Goal: Task Accomplishment & Management: Complete application form

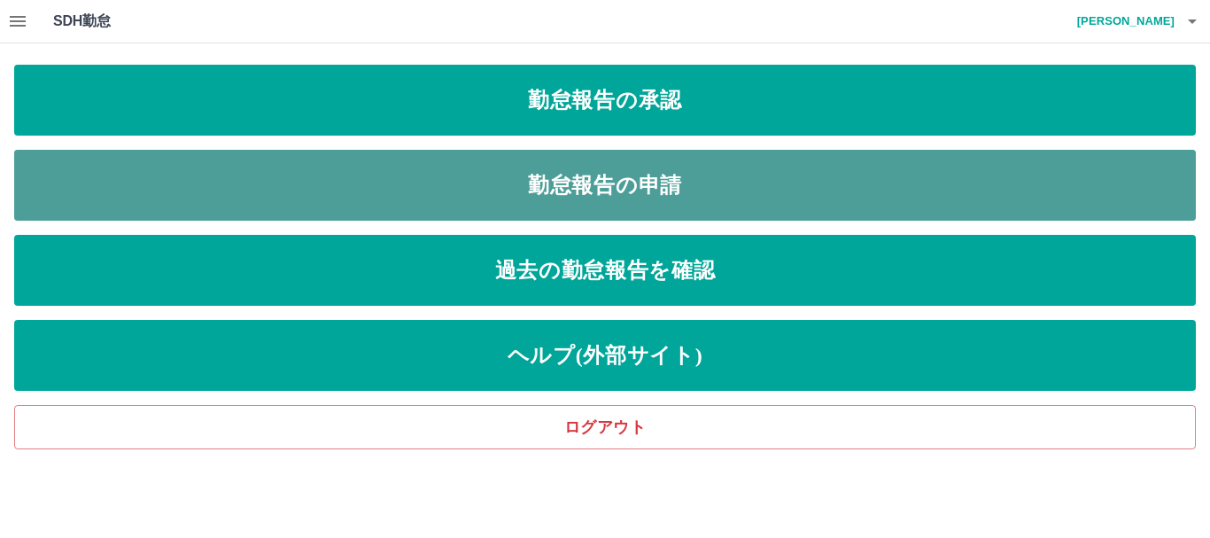
click at [600, 182] on link "勤怠報告の申請" at bounding box center [604, 185] width 1181 height 71
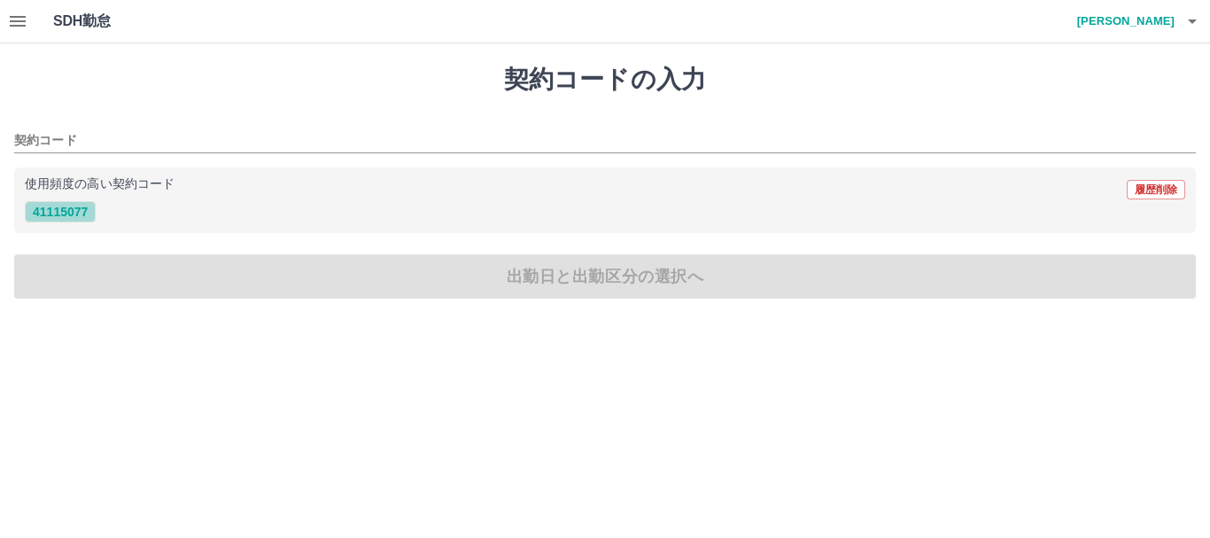
click at [61, 214] on button "41115077" at bounding box center [60, 211] width 71 height 21
type input "********"
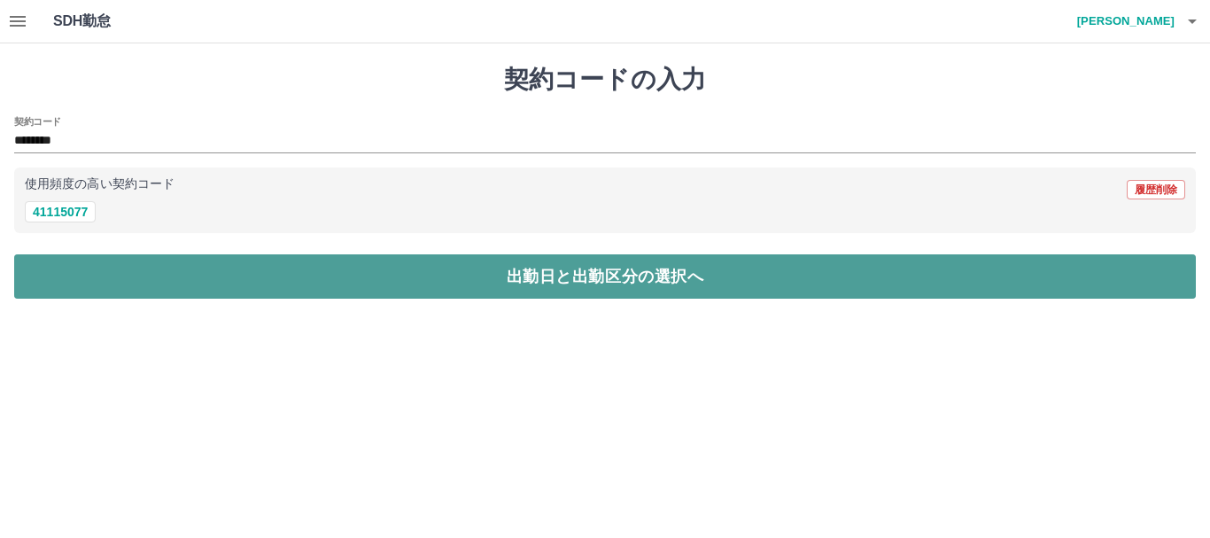
click at [442, 289] on button "出勤日と出勤区分の選択へ" at bounding box center [604, 276] width 1181 height 44
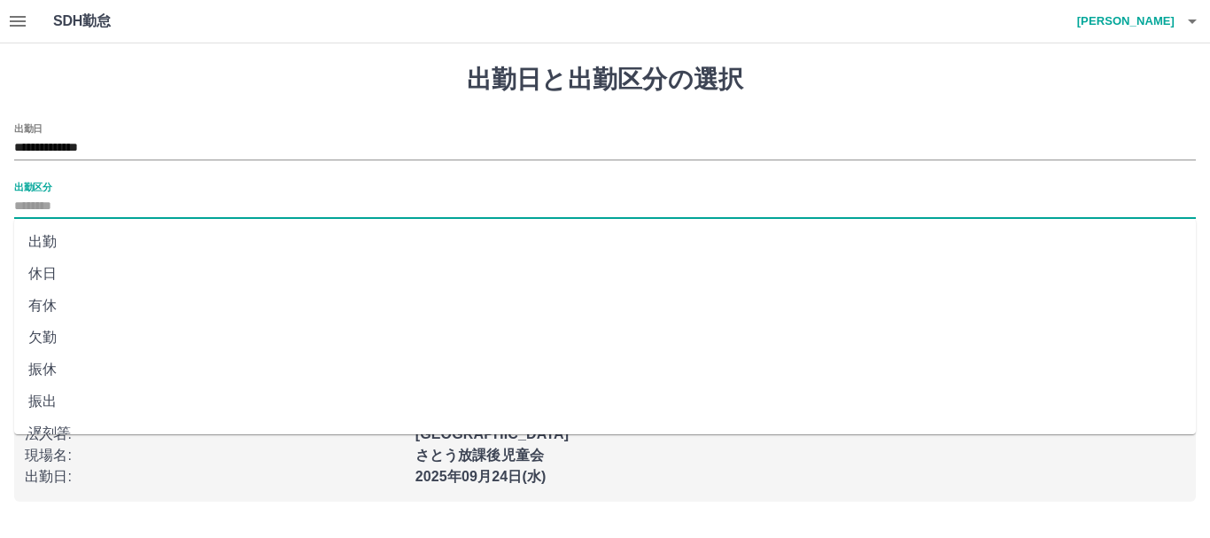
click at [74, 196] on input "出勤区分" at bounding box center [604, 207] width 1181 height 22
click at [46, 239] on li "出勤" at bounding box center [604, 242] width 1181 height 32
type input "**"
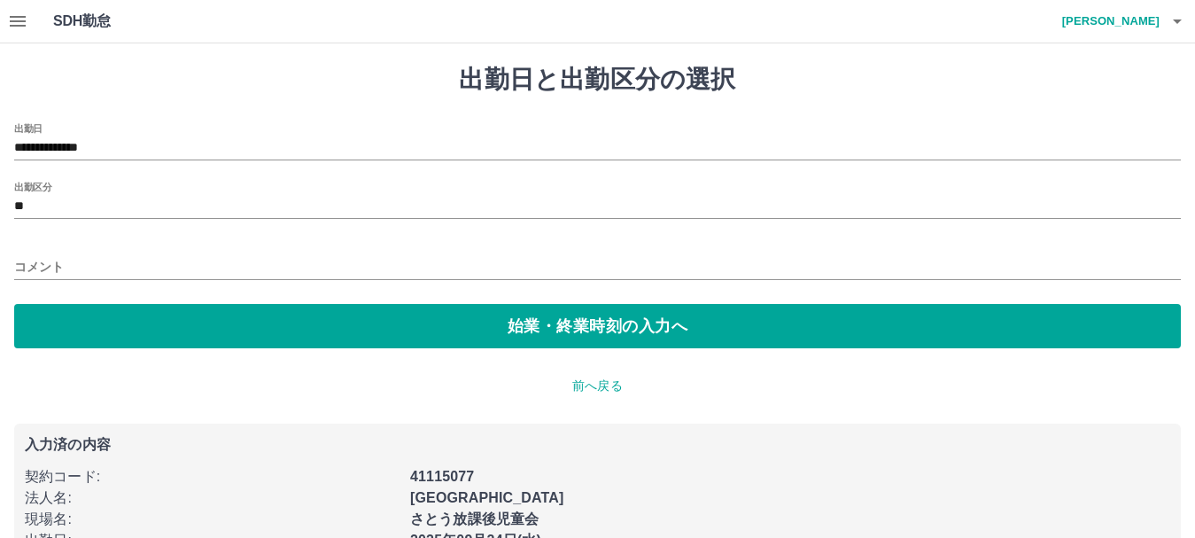
click at [110, 251] on div "コメント" at bounding box center [597, 261] width 1166 height 43
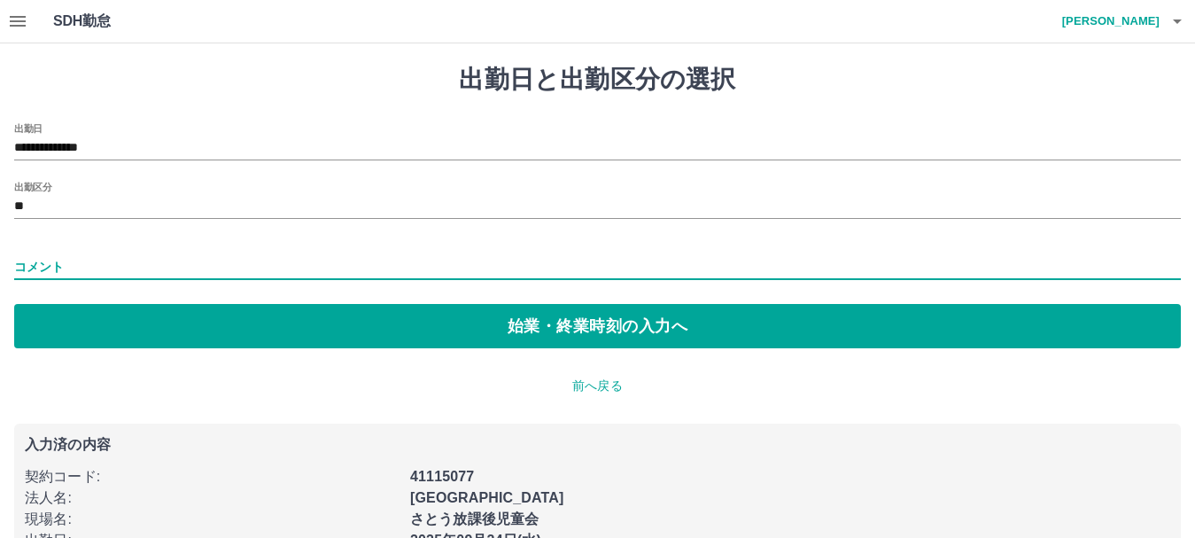
click at [71, 262] on input "コメント" at bounding box center [597, 267] width 1166 height 26
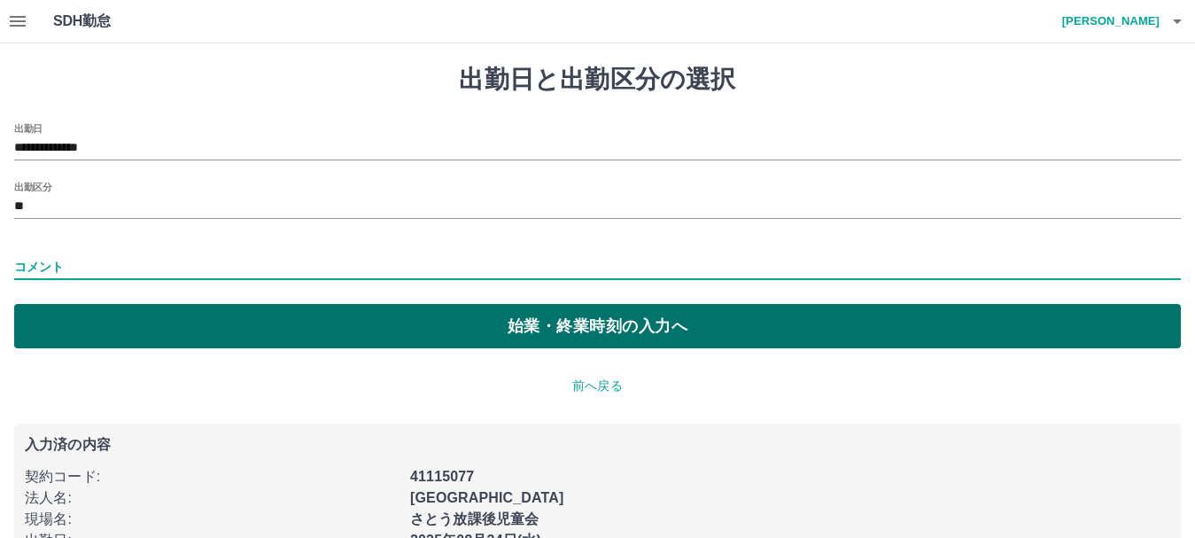
type input "*****"
click at [178, 328] on button "始業・終業時刻の入力へ" at bounding box center [597, 326] width 1166 height 44
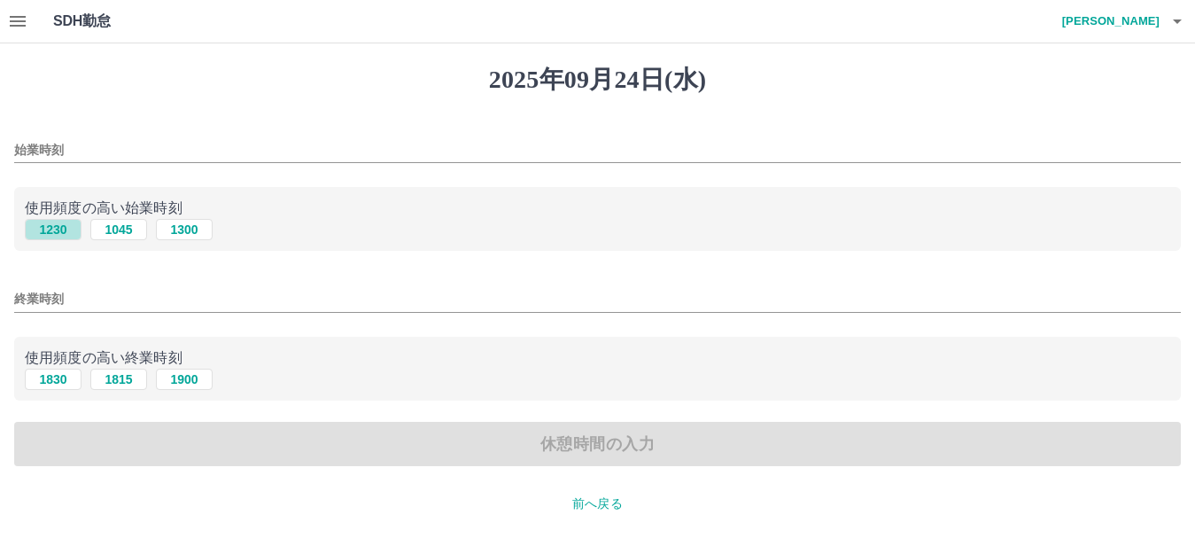
drag, startPoint x: 54, startPoint y: 230, endPoint x: 55, endPoint y: 261, distance: 31.0
click at [55, 229] on button "1230" at bounding box center [53, 229] width 57 height 21
type input "****"
click at [50, 371] on button "1830" at bounding box center [53, 378] width 57 height 21
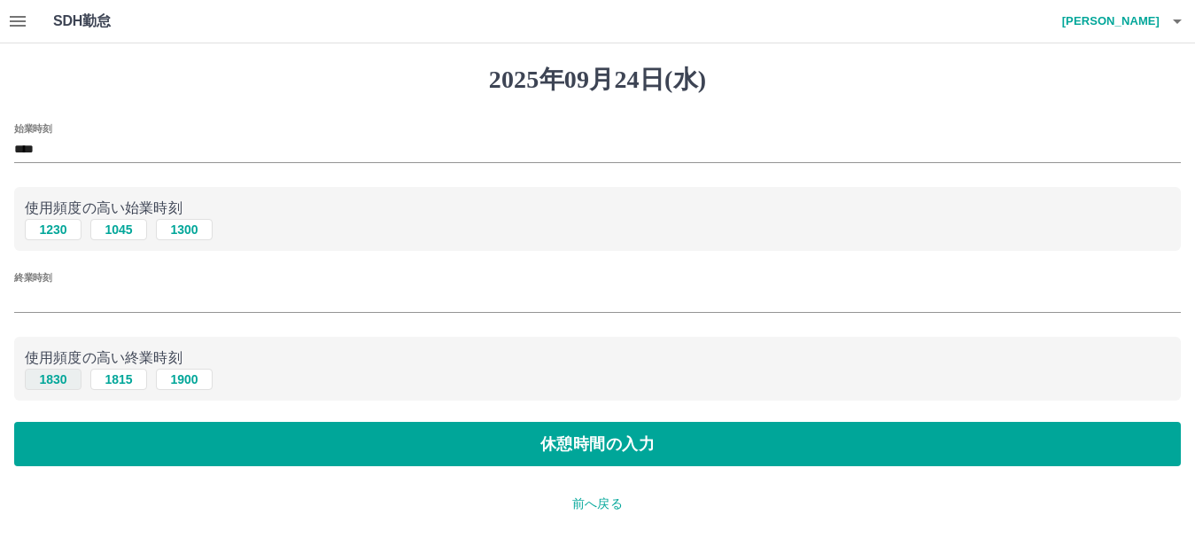
type input "****"
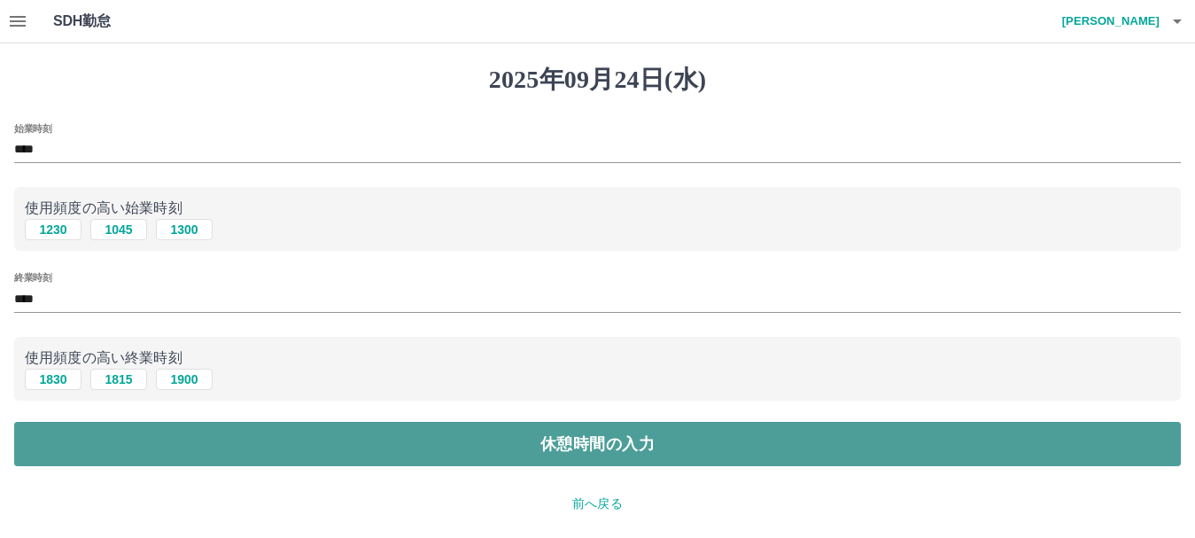
click at [556, 445] on button "休憩時間の入力" at bounding box center [597, 444] width 1166 height 44
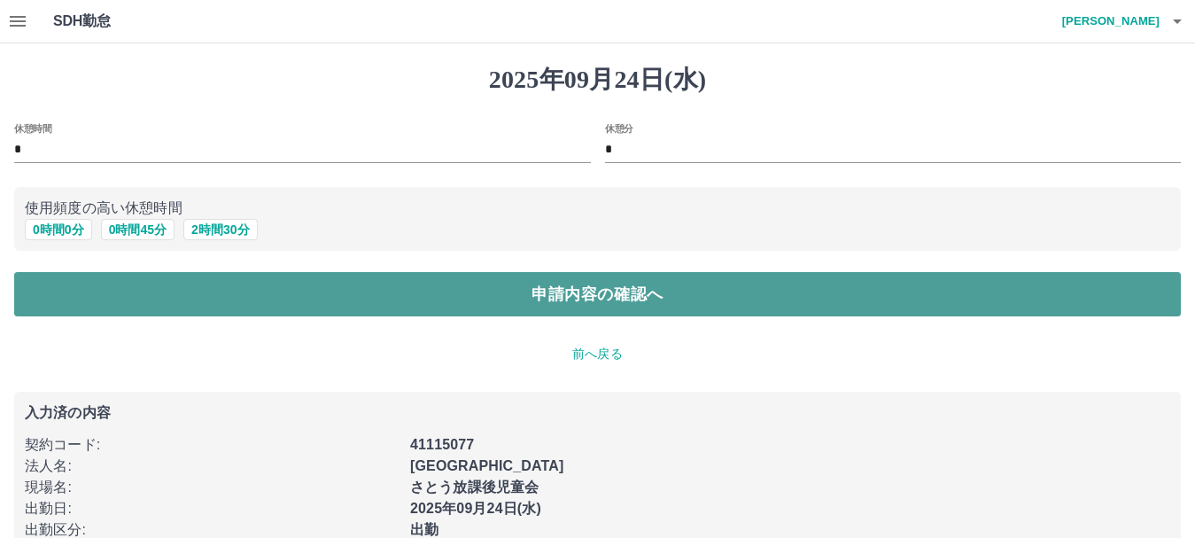
click at [612, 290] on button "申請内容の確認へ" at bounding box center [597, 294] width 1166 height 44
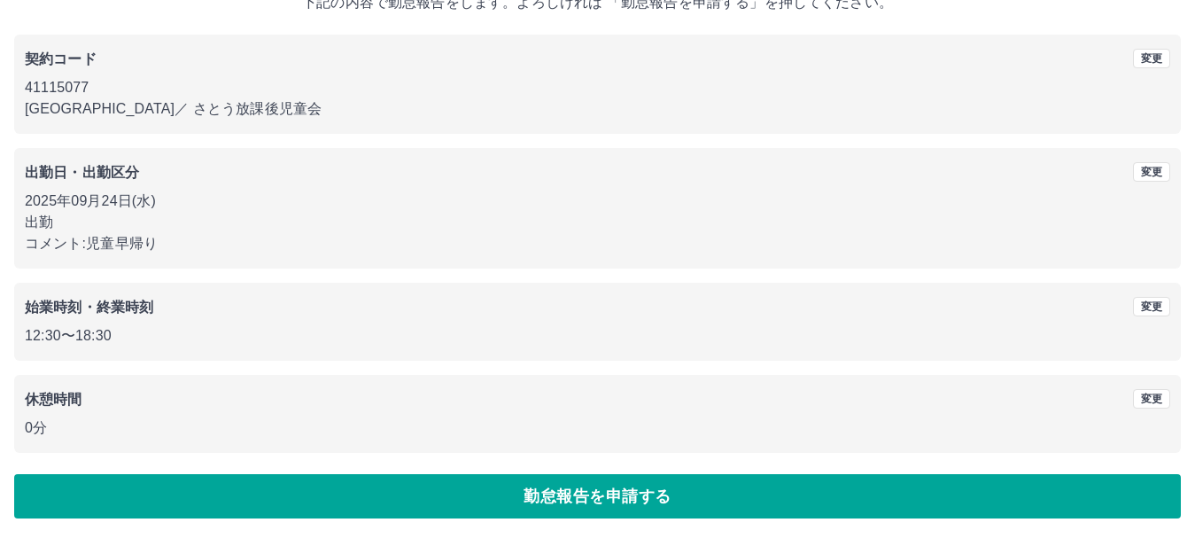
scroll to position [126, 0]
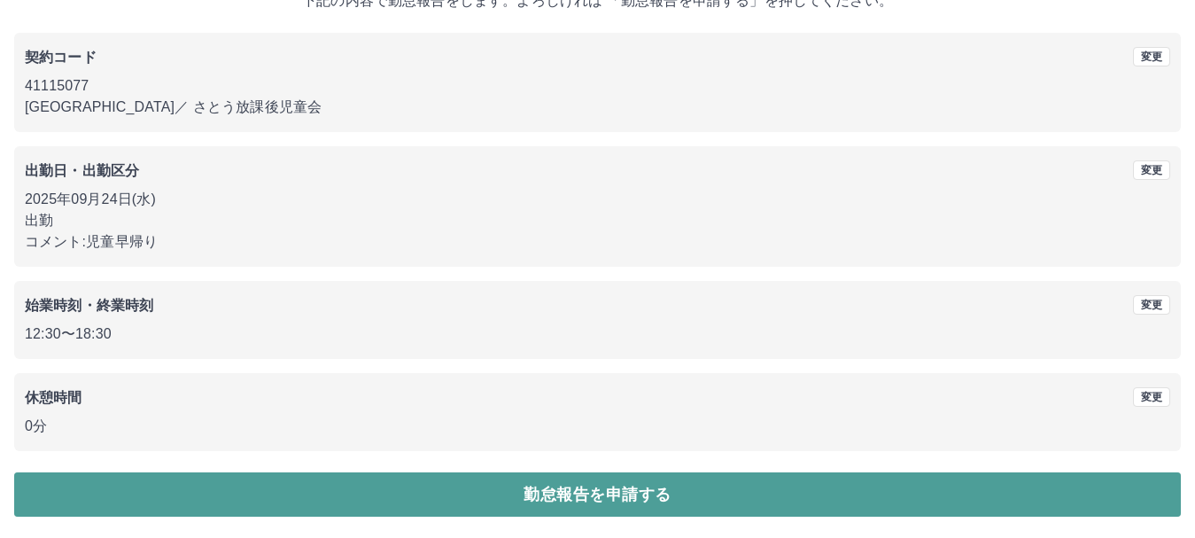
click at [500, 492] on button "勤怠報告を申請する" at bounding box center [597, 494] width 1166 height 44
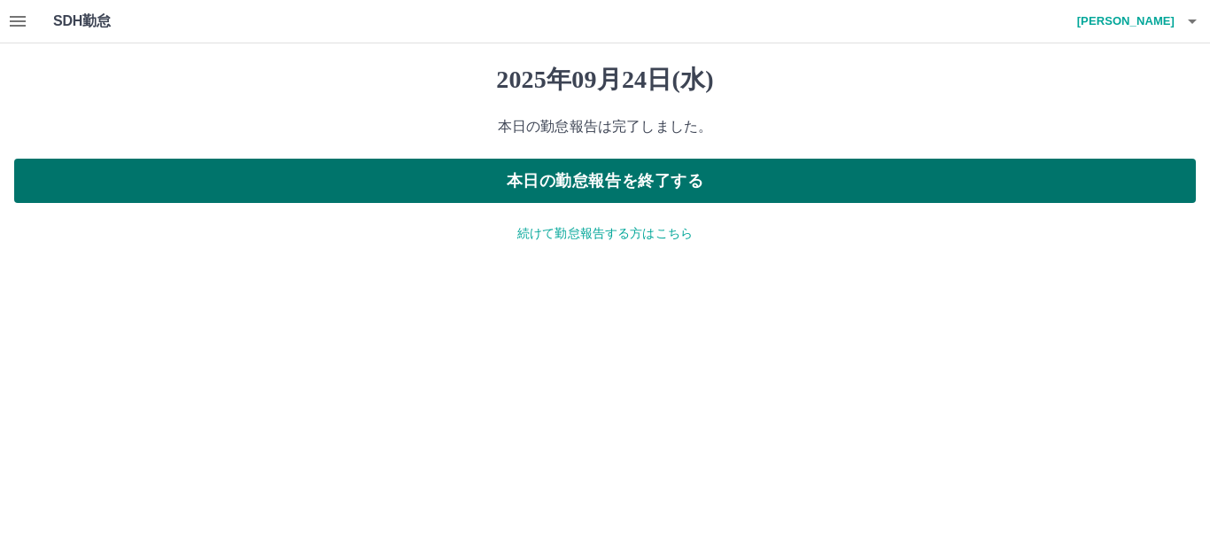
click at [616, 178] on button "本日の勤怠報告を終了する" at bounding box center [604, 181] width 1181 height 44
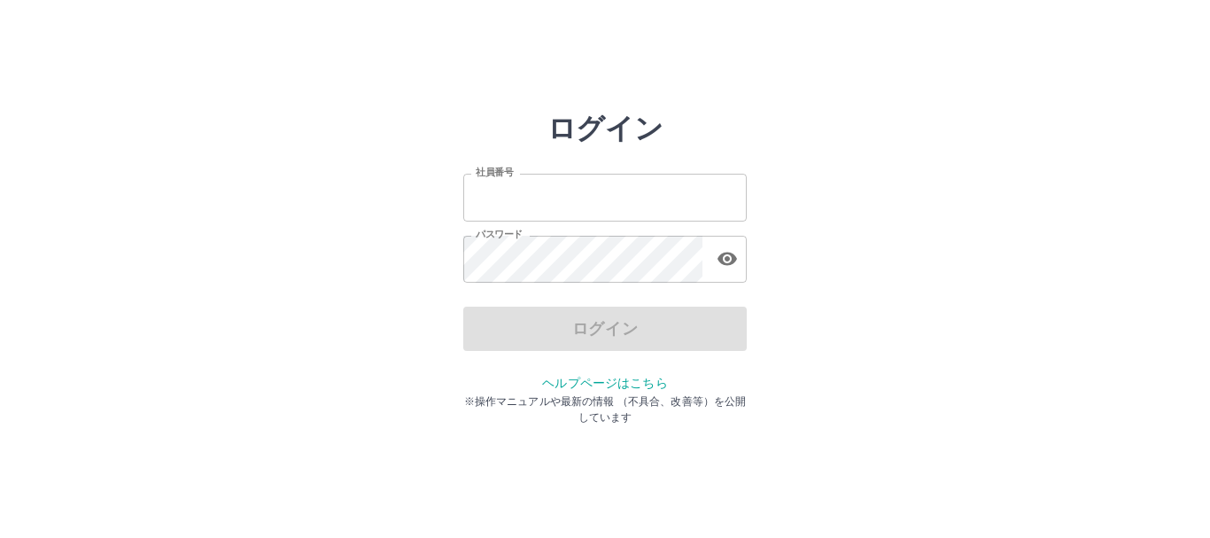
type input "*******"
click at [617, 329] on div "ログイン" at bounding box center [604, 328] width 283 height 44
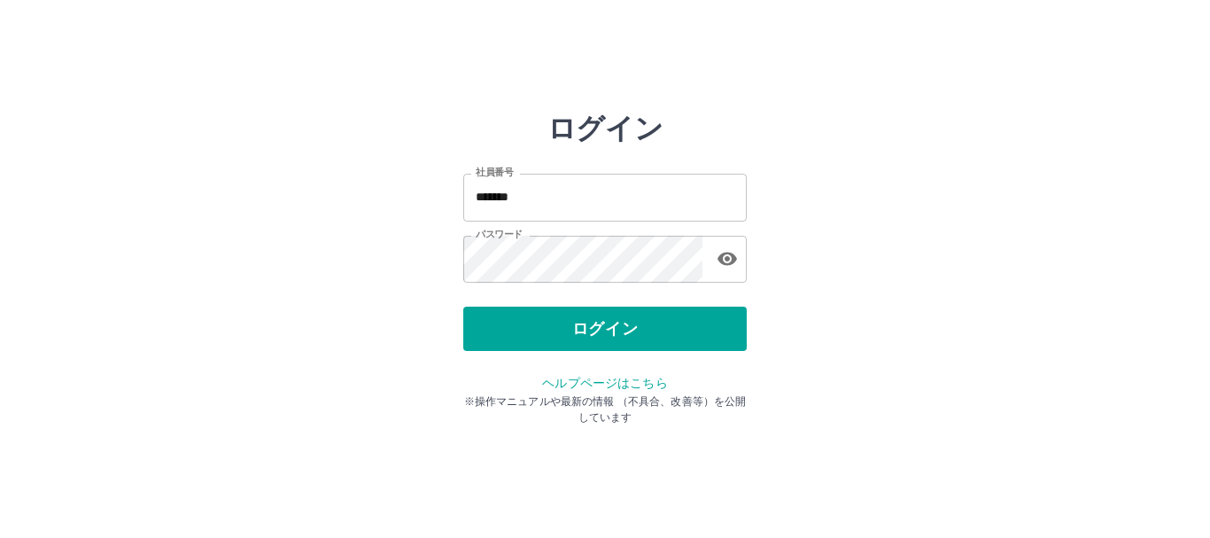
click at [617, 329] on button "ログイン" at bounding box center [604, 328] width 283 height 44
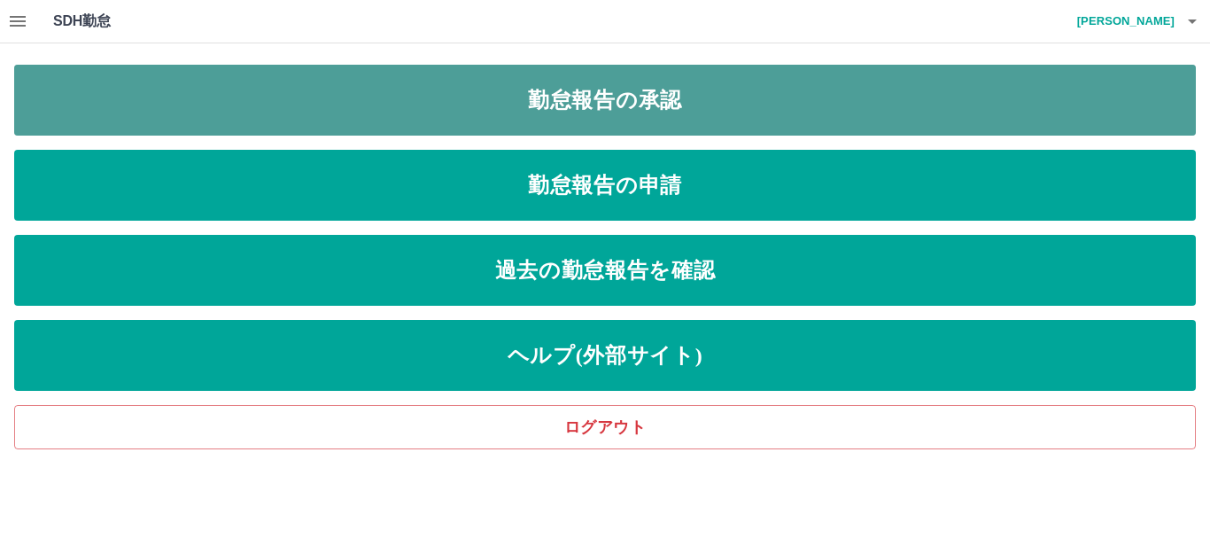
click at [605, 93] on link "勤怠報告の承認" at bounding box center [604, 100] width 1181 height 71
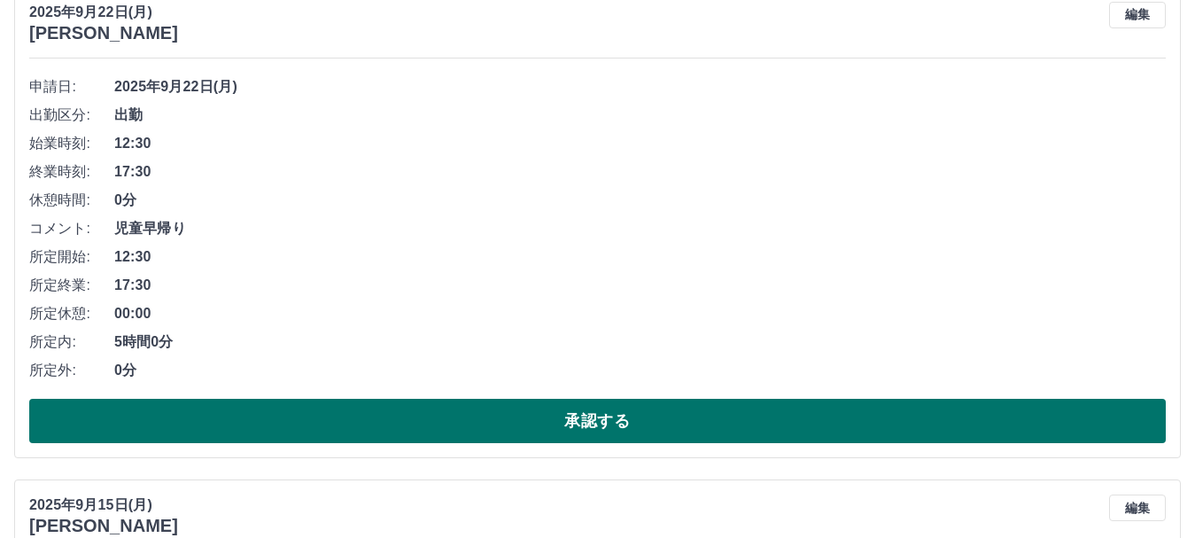
scroll to position [1683, 0]
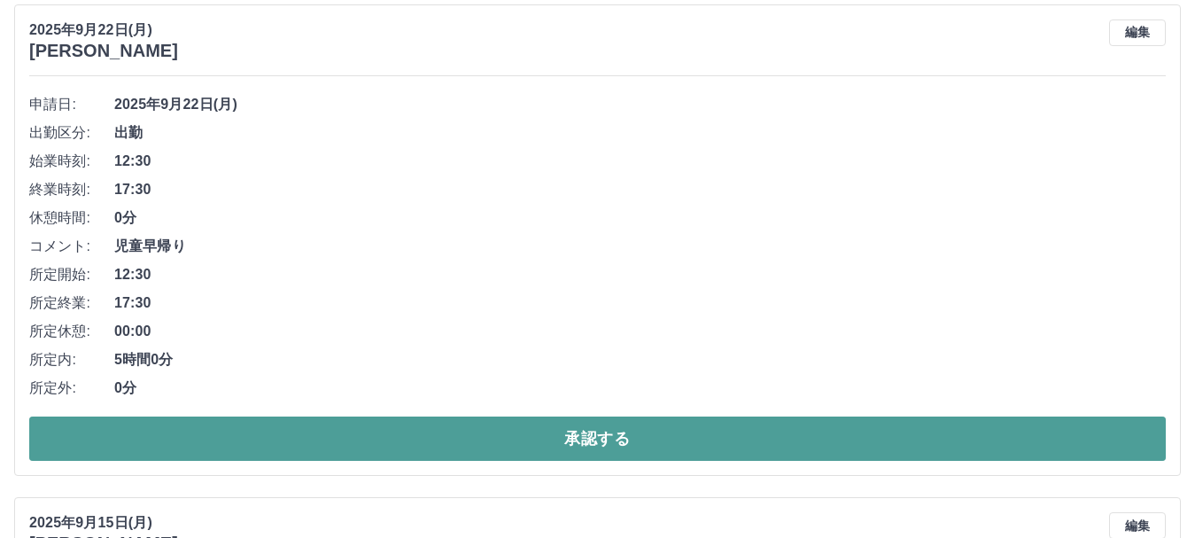
click at [445, 436] on button "承認する" at bounding box center [597, 438] width 1136 height 44
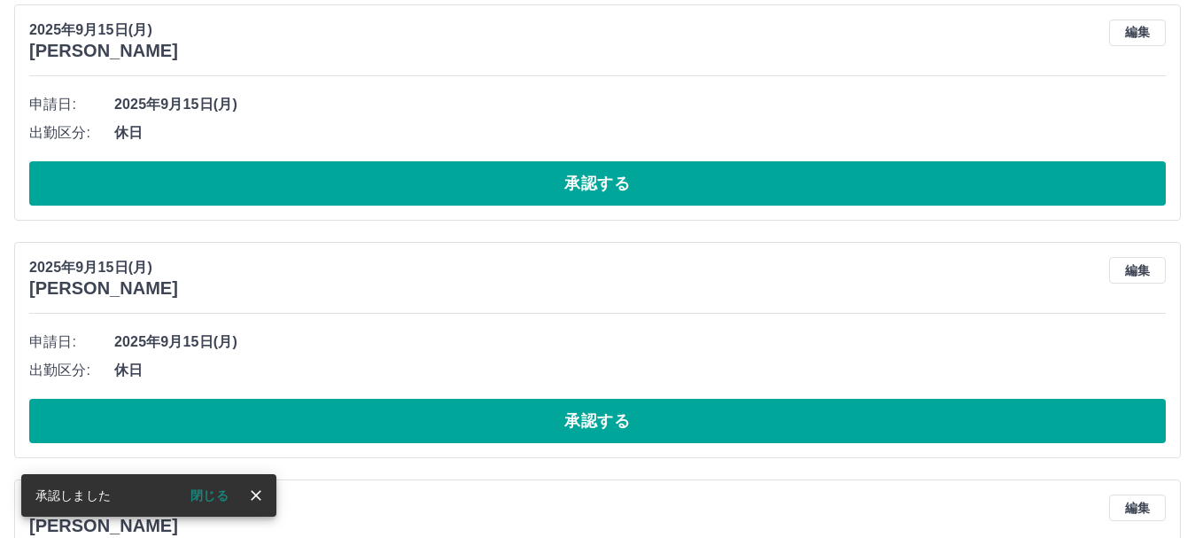
scroll to position [1190, 0]
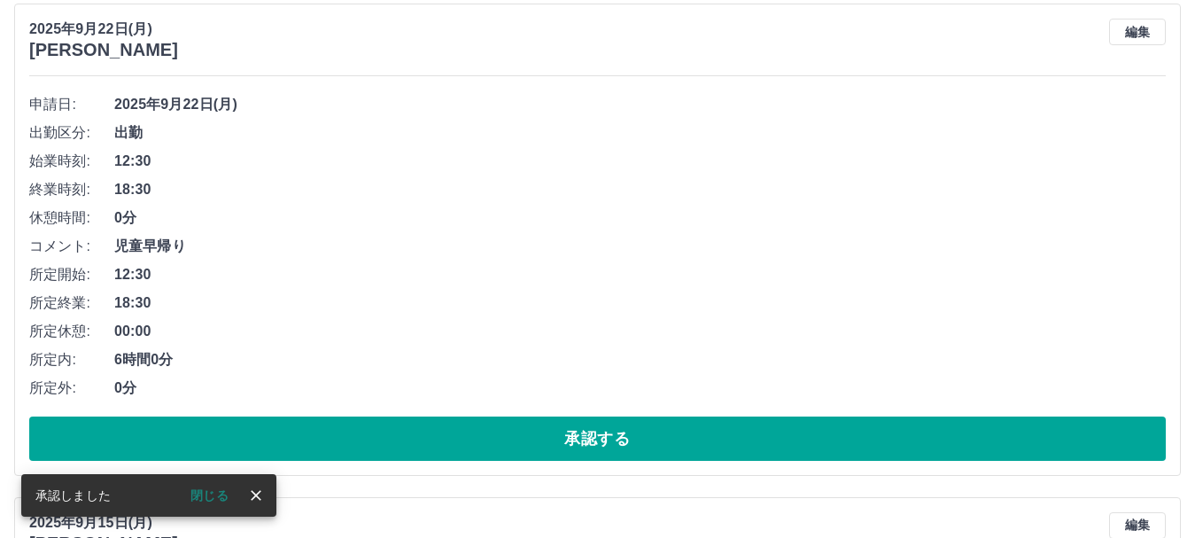
click at [445, 436] on button "承認する" at bounding box center [597, 438] width 1136 height 44
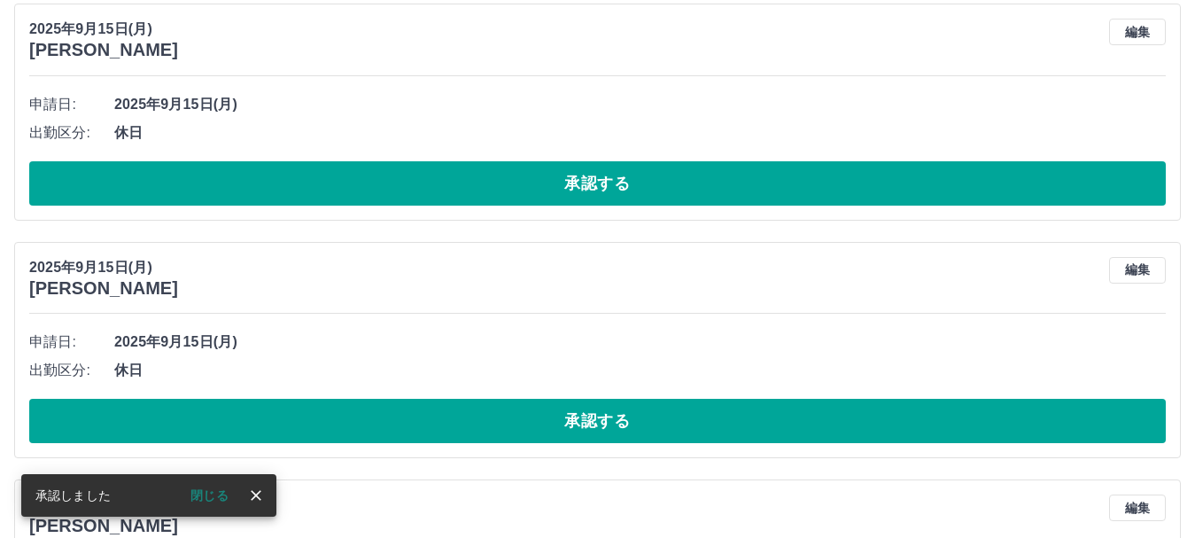
scroll to position [697, 0]
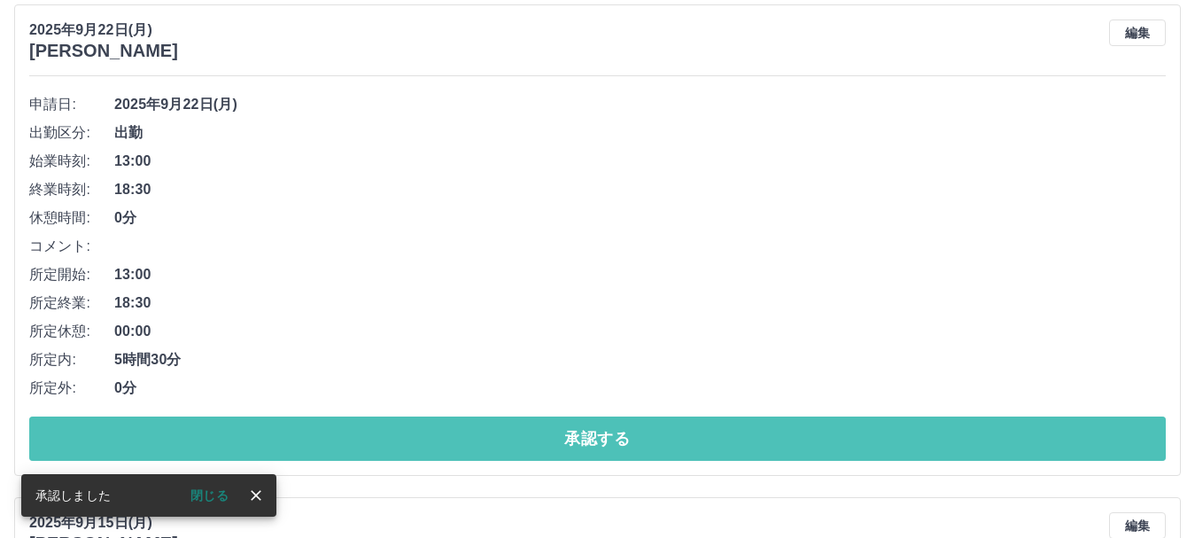
click at [445, 436] on button "承認する" at bounding box center [597, 438] width 1136 height 44
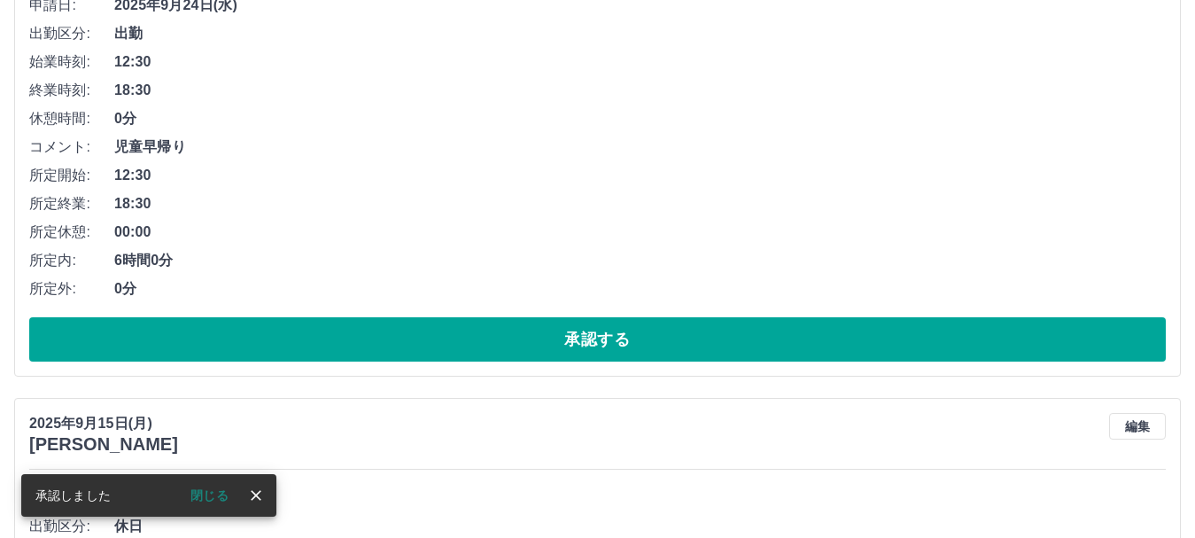
scroll to position [470, 0]
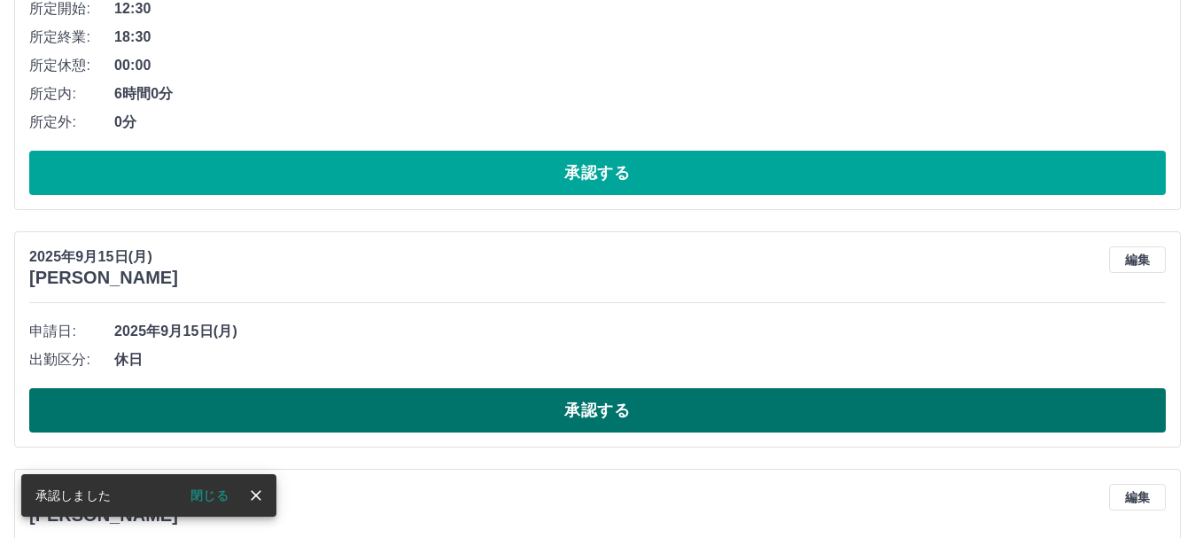
click at [541, 414] on button "承認する" at bounding box center [597, 410] width 1136 height 44
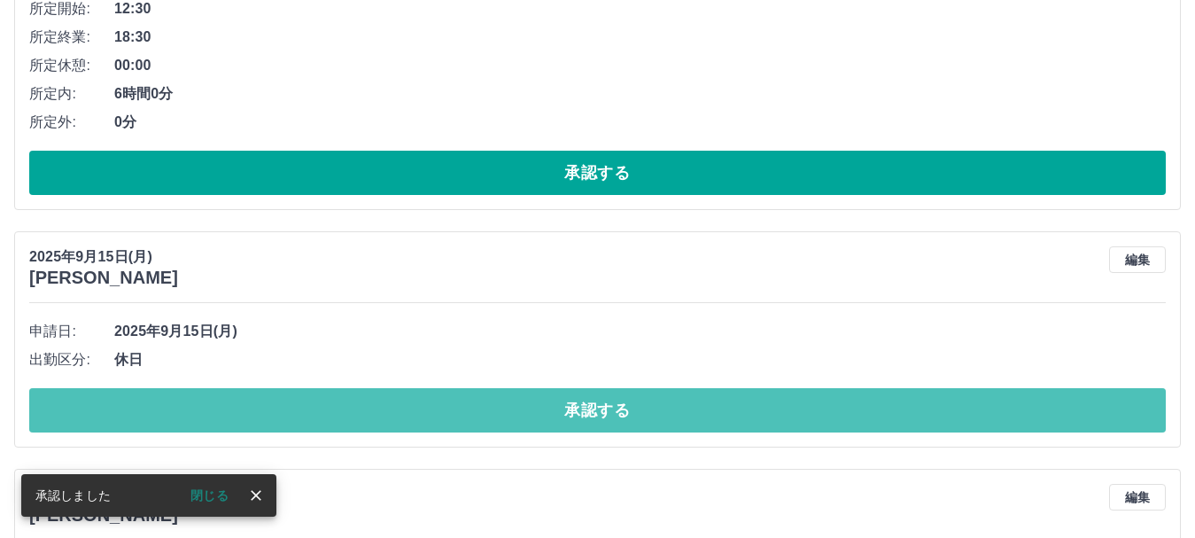
click at [541, 414] on button "承認する" at bounding box center [597, 410] width 1136 height 44
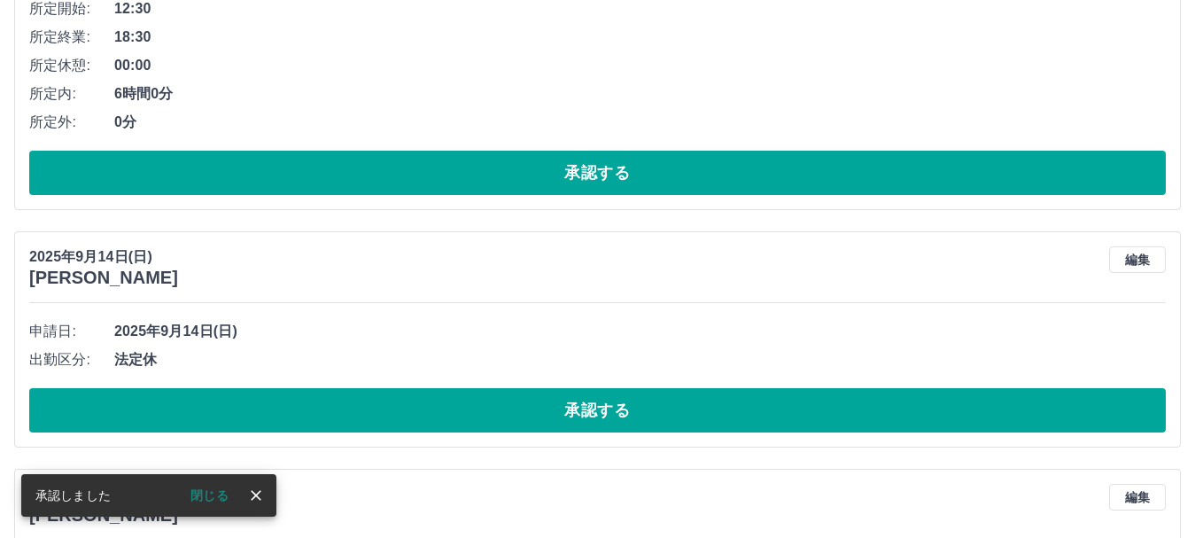
click at [541, 414] on button "承認する" at bounding box center [597, 410] width 1136 height 44
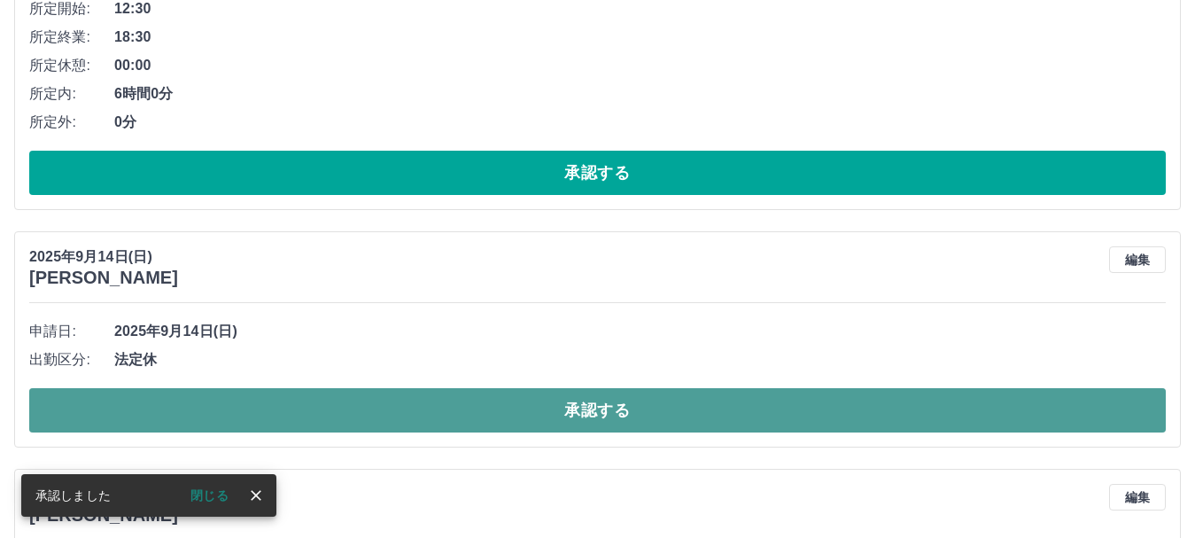
click at [542, 414] on button "承認する" at bounding box center [597, 410] width 1136 height 44
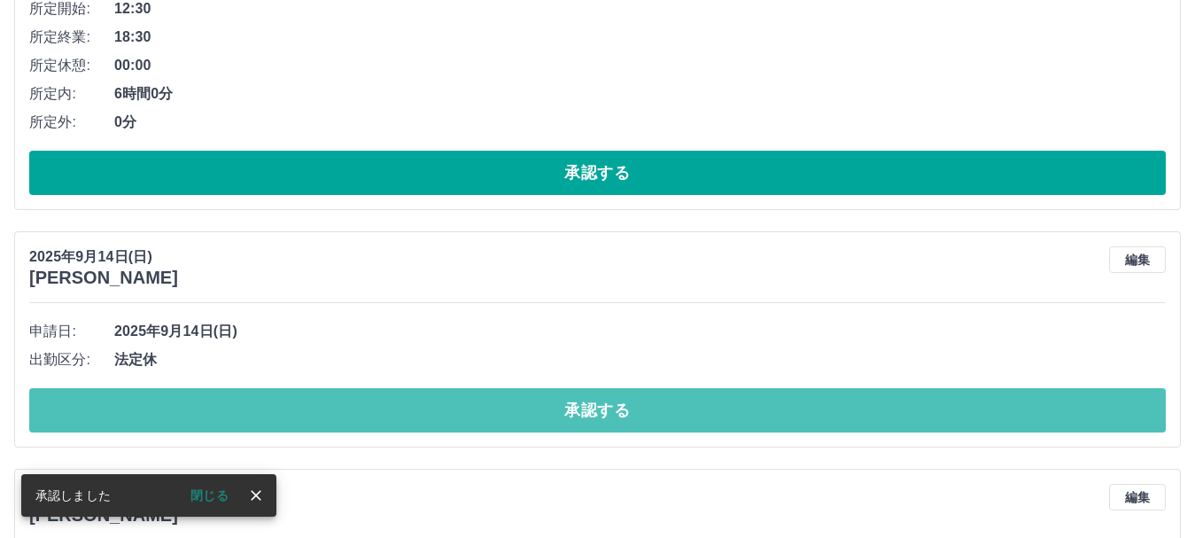
click at [544, 412] on button "承認する" at bounding box center [597, 410] width 1136 height 44
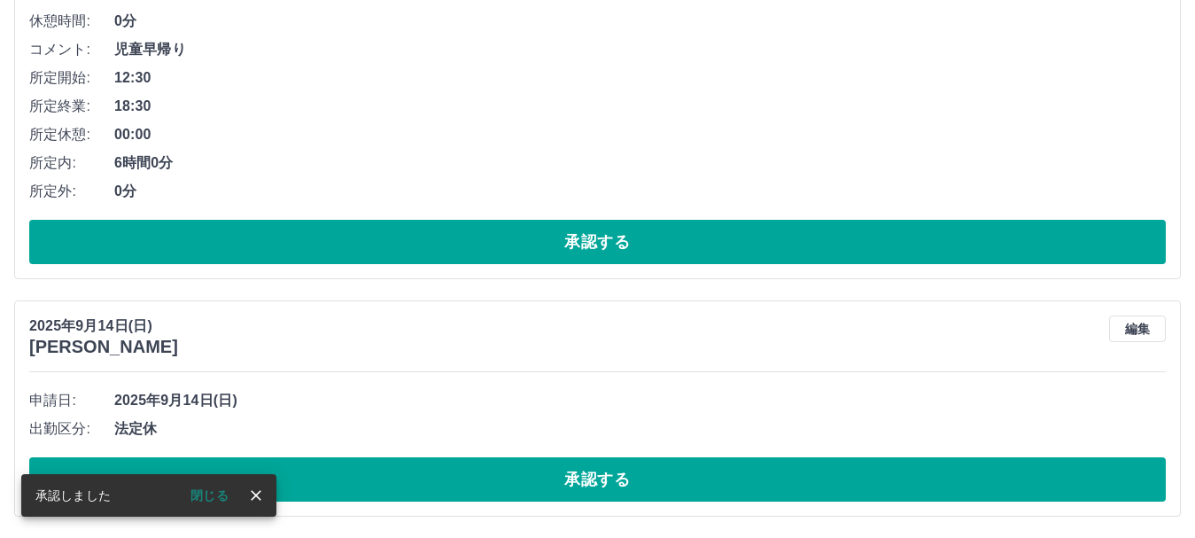
scroll to position [403, 0]
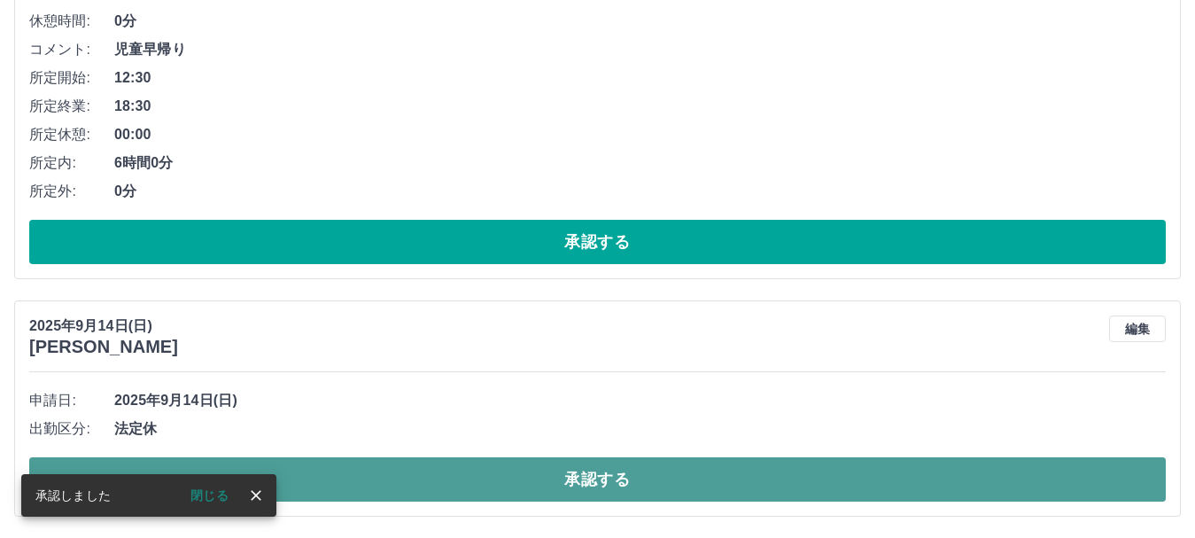
click at [567, 466] on button "承認する" at bounding box center [597, 479] width 1136 height 44
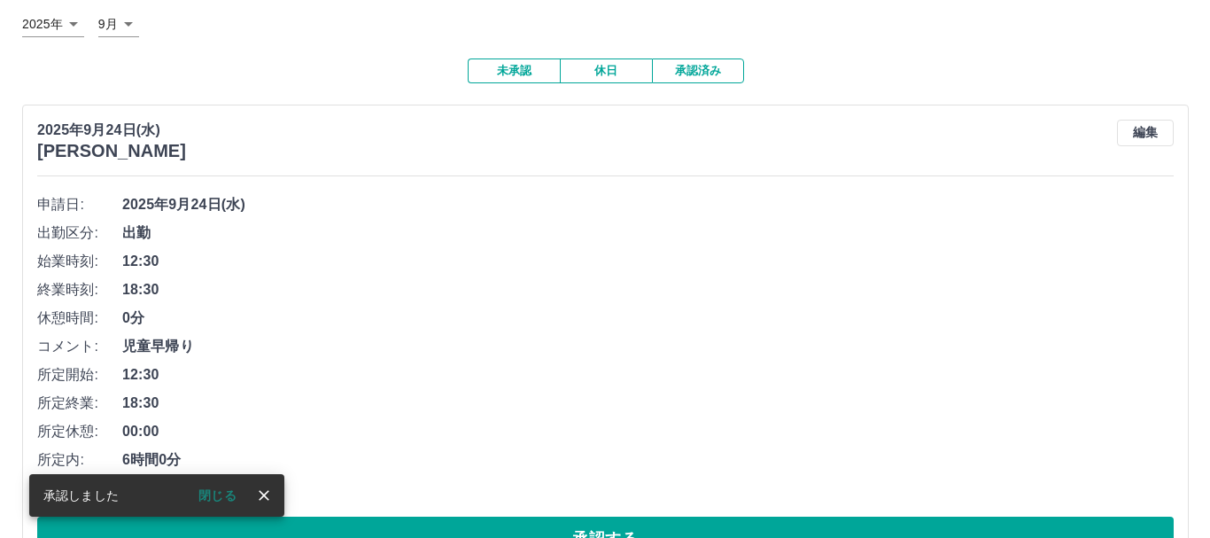
scroll to position [0, 0]
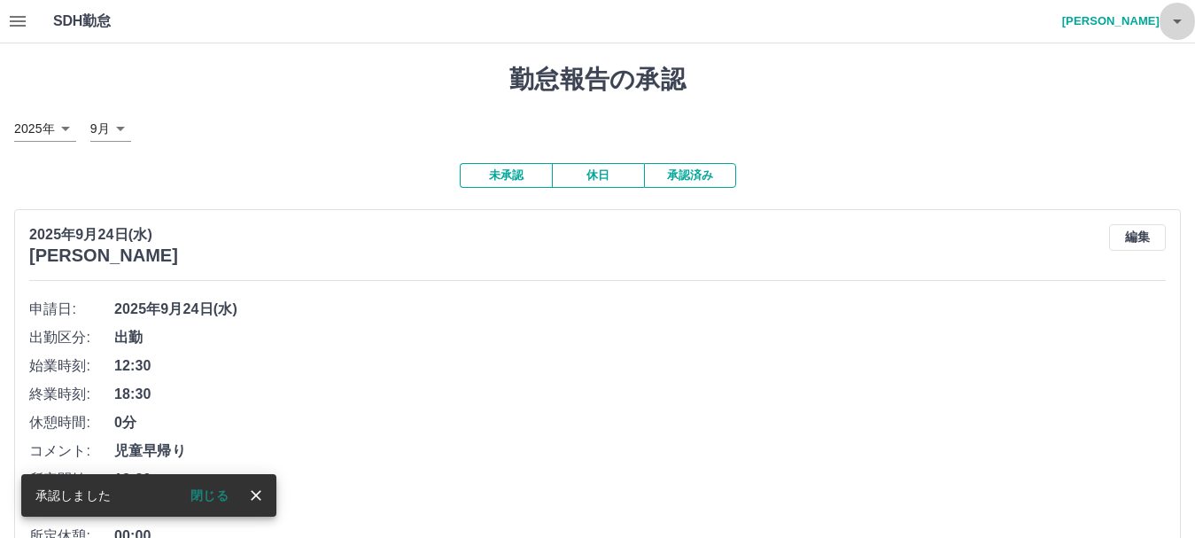
click at [1180, 24] on icon "button" at bounding box center [1176, 21] width 21 height 21
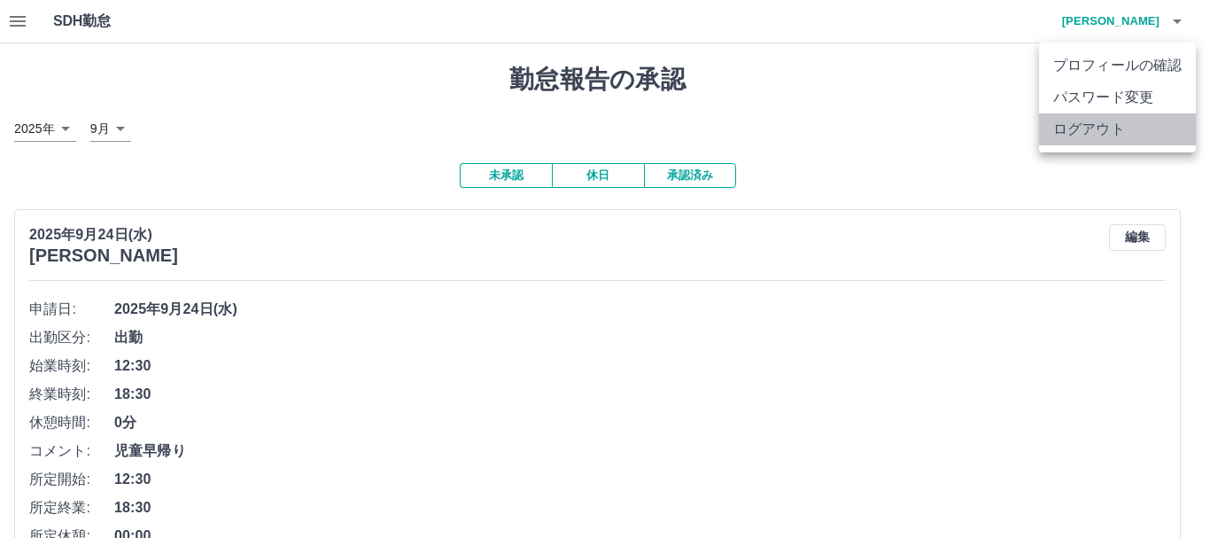
click at [1111, 126] on li "ログアウト" at bounding box center [1117, 129] width 157 height 32
